Goal: Complete application form

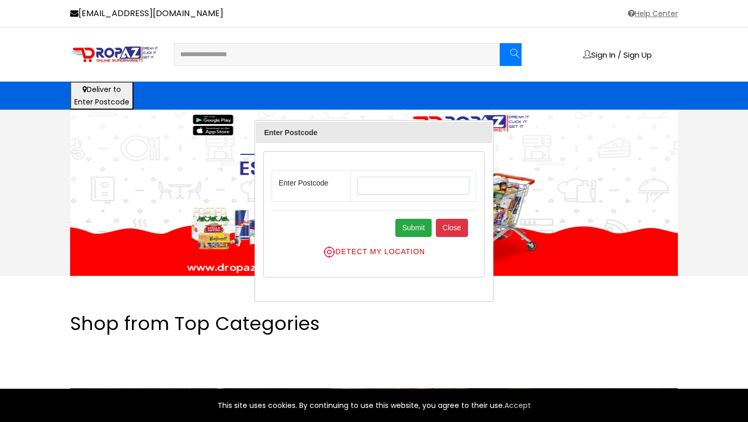
click at [370, 190] on input "text" at bounding box center [413, 185] width 112 height 18
type input "**"
click at [419, 229] on button "Submit" at bounding box center [413, 228] width 36 height 18
